Goal: Find specific page/section: Find specific page/section

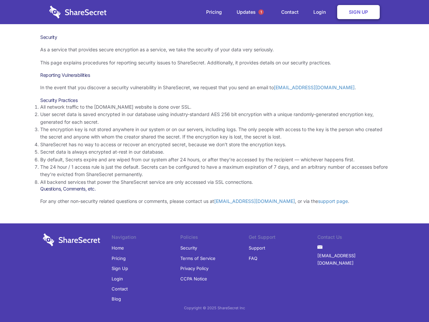
click at [215, 161] on li "By default, Secrets expire and are wiped from our system after 24 hours, or aft…" at bounding box center [214, 159] width 349 height 7
click at [261, 12] on span "1" at bounding box center [261, 11] width 5 height 5
